Goal: Navigation & Orientation: Find specific page/section

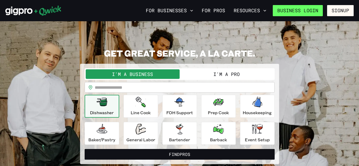
click at [312, 8] on link "Business Login" at bounding box center [298, 10] width 50 height 11
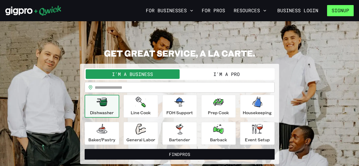
click at [340, 11] on button "Signup" at bounding box center [340, 10] width 27 height 11
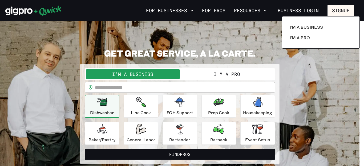
click at [197, 42] on div at bounding box center [182, 83] width 364 height 166
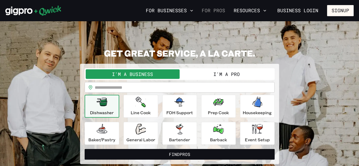
click at [213, 9] on link "For Pros" at bounding box center [214, 10] width 28 height 9
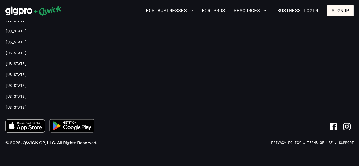
scroll to position [1260, 0]
